Goal: Information Seeking & Learning: Find contact information

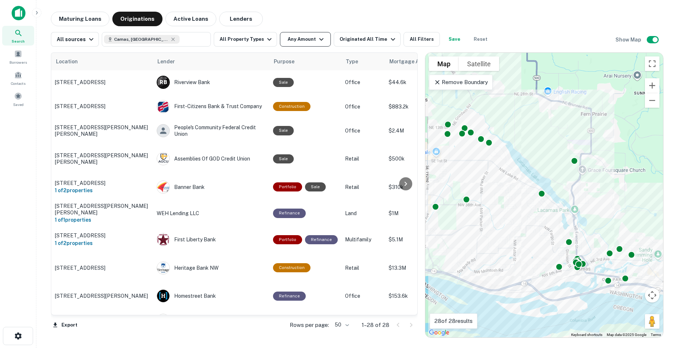
click at [296, 38] on button "Any Amount" at bounding box center [305, 39] width 51 height 15
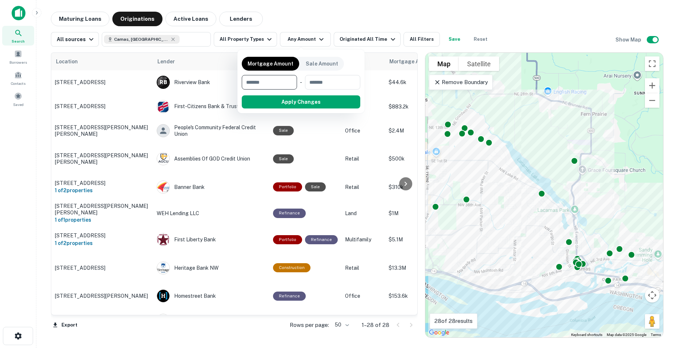
click at [351, 38] on div at bounding box center [339, 174] width 678 height 348
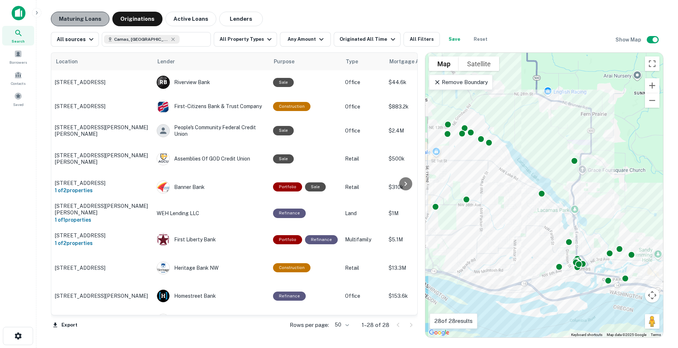
click at [83, 23] on button "Maturing Loans" at bounding box center [80, 19] width 59 height 15
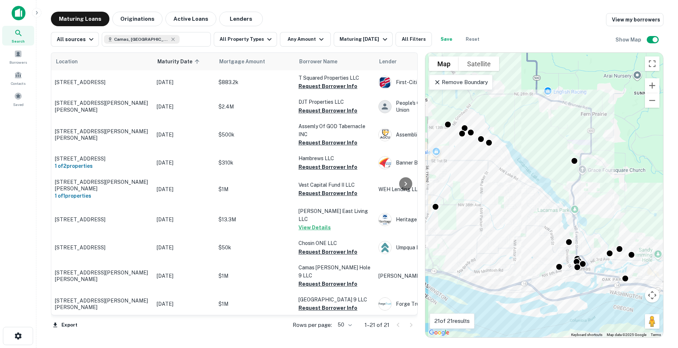
click at [435, 82] on icon at bounding box center [437, 82] width 7 height 7
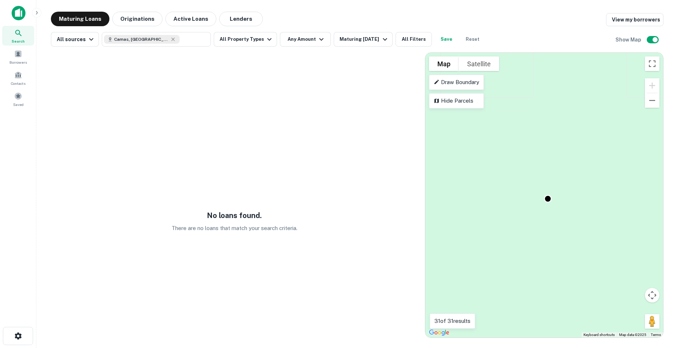
drag, startPoint x: 557, startPoint y: 145, endPoint x: 562, endPoint y: 163, distance: 19.2
click at [17, 12] on img at bounding box center [19, 13] width 14 height 15
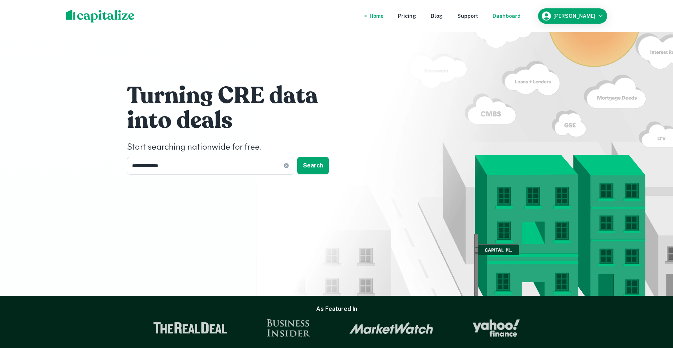
click at [520, 19] on div "Dashboard" at bounding box center [506, 16] width 28 height 8
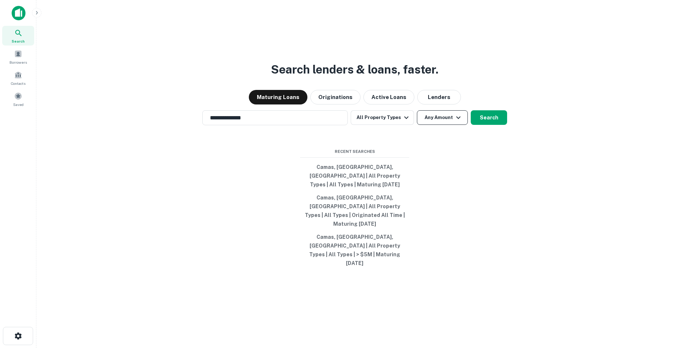
click at [454, 122] on icon "button" at bounding box center [458, 117] width 9 height 9
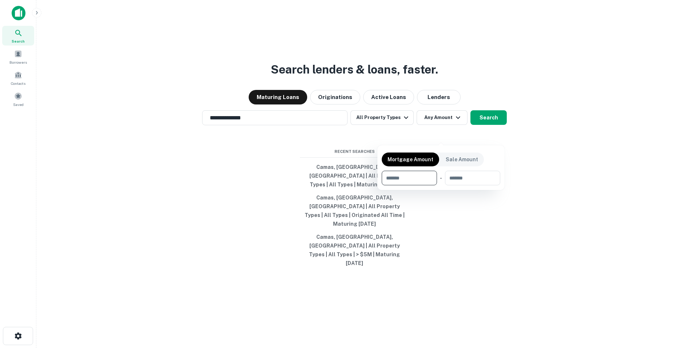
click at [408, 179] on input "number" at bounding box center [407, 178] width 50 height 15
type input "*"
type input "*******"
click at [492, 133] on div at bounding box center [339, 174] width 678 height 348
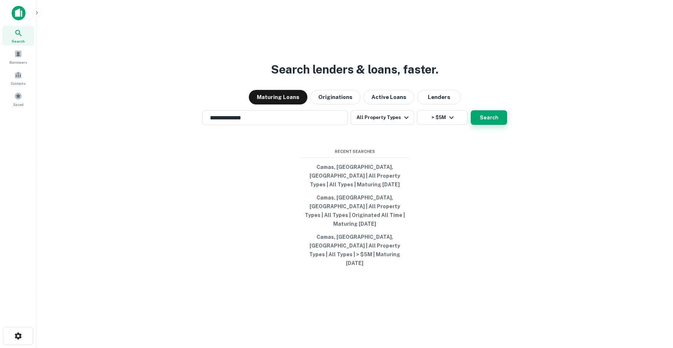
click at [486, 125] on button "Search" at bounding box center [488, 117] width 36 height 15
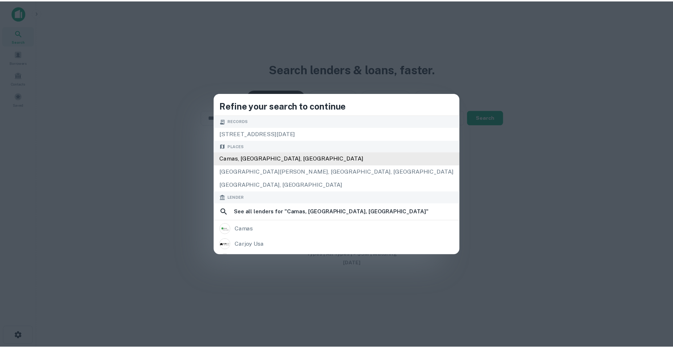
scroll to position [4, 0]
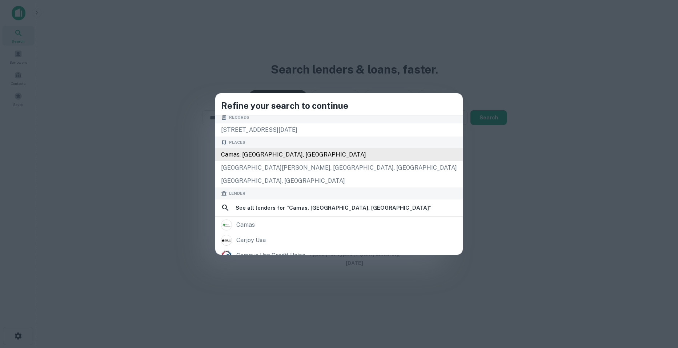
click at [308, 156] on div "Camas, [GEOGRAPHIC_DATA], [GEOGRAPHIC_DATA]" at bounding box center [339, 154] width 248 height 13
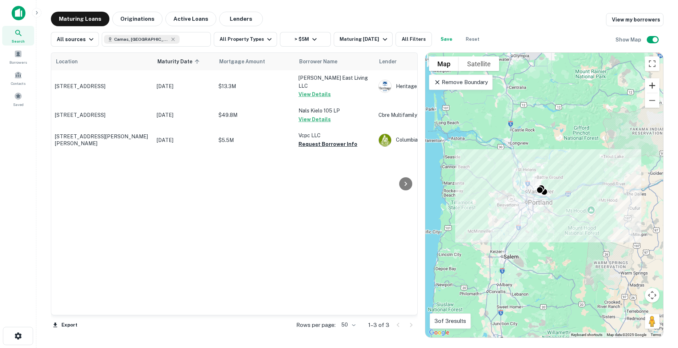
click at [650, 85] on button "Zoom in" at bounding box center [652, 85] width 15 height 15
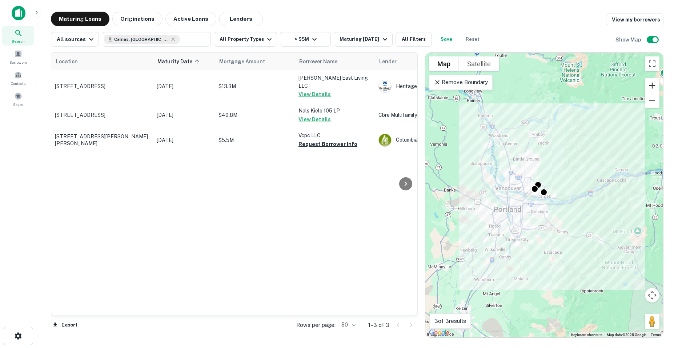
click at [650, 85] on button "Zoom in" at bounding box center [652, 85] width 15 height 15
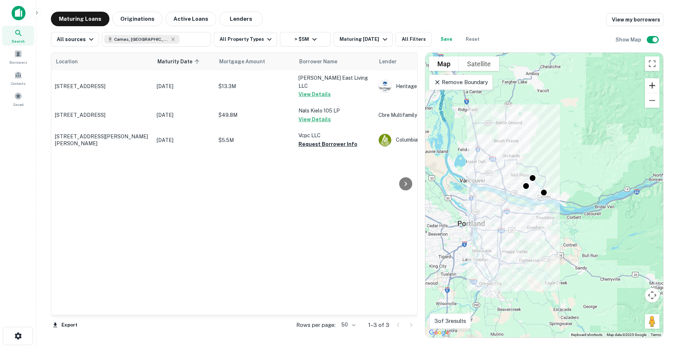
click at [650, 85] on button "Zoom in" at bounding box center [652, 85] width 15 height 15
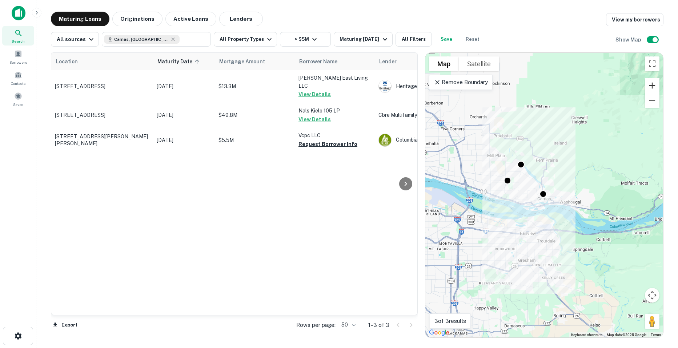
click at [650, 85] on button "Zoom in" at bounding box center [652, 85] width 15 height 15
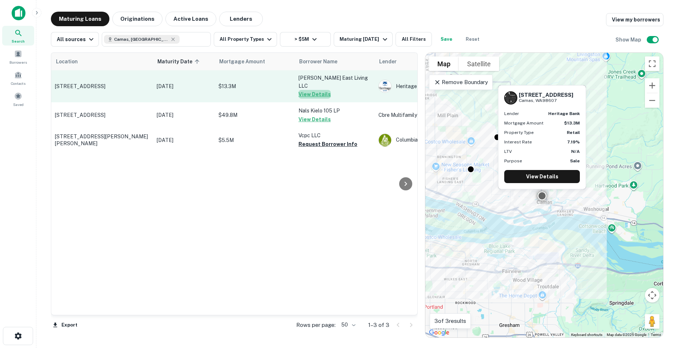
click at [322, 90] on button "View Details" at bounding box center [315, 94] width 32 height 9
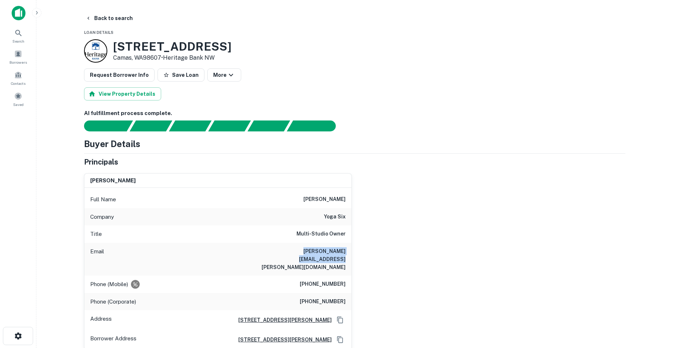
drag, startPoint x: 264, startPoint y: 251, endPoint x: 346, endPoint y: 254, distance: 82.2
click at [346, 254] on div "Email [PERSON_NAME][EMAIL_ADDRESS][PERSON_NAME][DOMAIN_NAME]" at bounding box center [217, 259] width 267 height 33
copy h6 "[PERSON_NAME][EMAIL_ADDRESS][PERSON_NAME][DOMAIN_NAME]"
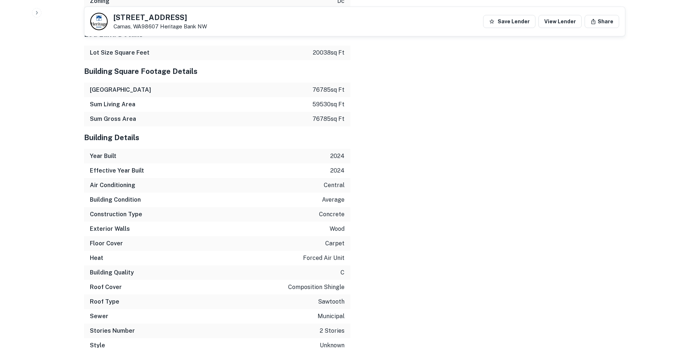
scroll to position [1071, 0]
